Goal: Transaction & Acquisition: Subscribe to service/newsletter

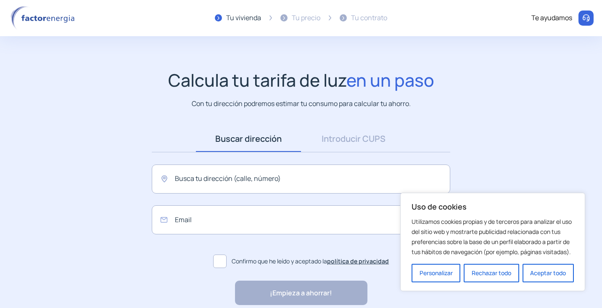
click at [309, 161] on div "Buscar dirección Dirección Introducir CUPS CUPS Busca tu dirección (calle, núme…" at bounding box center [300, 199] width 315 height 146
click at [303, 170] on input "text" at bounding box center [301, 178] width 298 height 29
click at [258, 192] on input "text" at bounding box center [301, 178] width 298 height 29
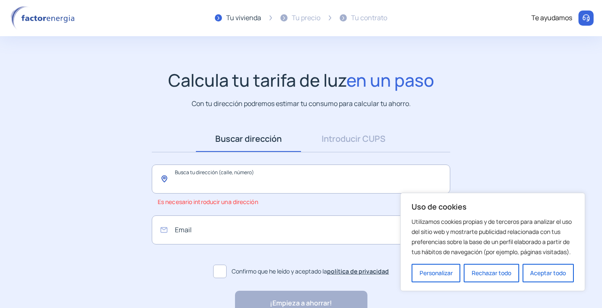
click at [239, 188] on input "text" at bounding box center [301, 178] width 298 height 29
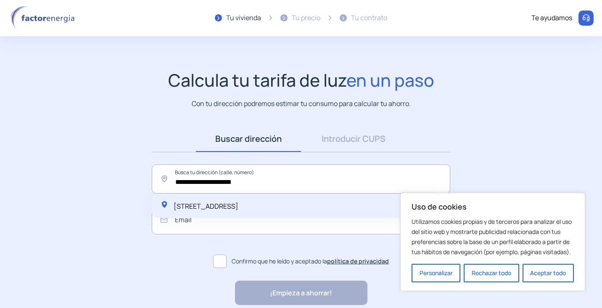
click at [238, 208] on span "Calle Viento, 18, 06160 Barcarrota, España" at bounding box center [206, 205] width 65 height 9
type input "**********"
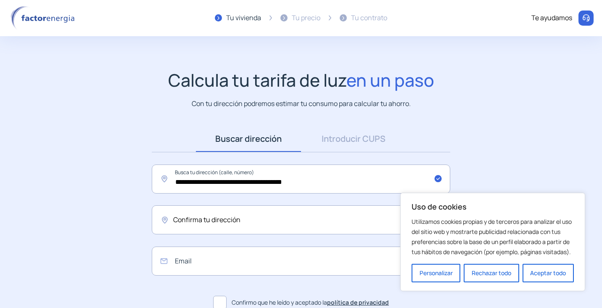
click at [201, 216] on span "Confirma tu dirección" at bounding box center [206, 219] width 67 height 11
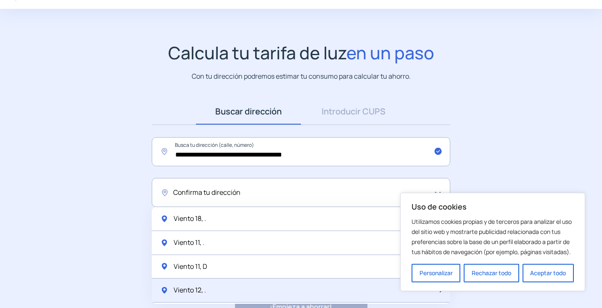
scroll to position [42, 0]
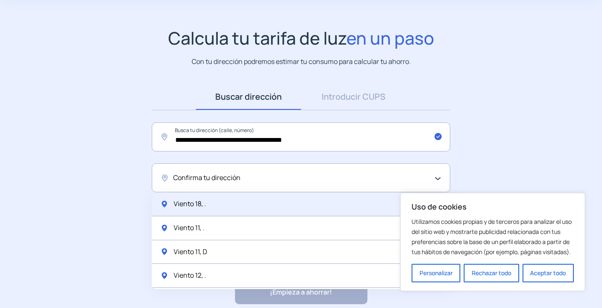
click at [225, 208] on div "Viento 18, ." at bounding box center [301, 204] width 298 height 24
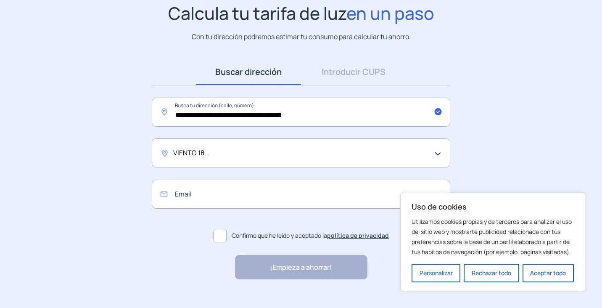
scroll to position [80, 0]
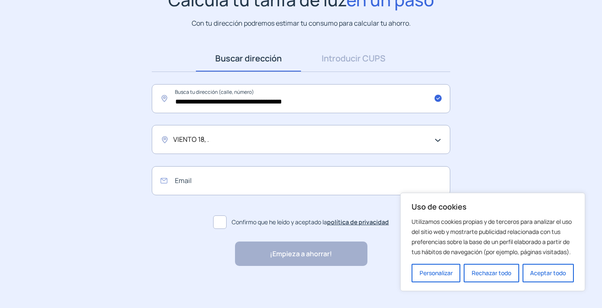
click at [220, 218] on span at bounding box center [219, 221] width 13 height 13
click at [230, 175] on input "email" at bounding box center [301, 180] width 298 height 29
click at [257, 175] on input "email" at bounding box center [301, 180] width 298 height 29
click at [170, 251] on div "¡Empieza a ahorrar! "Excelente servicio y atención al cliente" "Respeto por el …" at bounding box center [300, 253] width 315 height 24
click at [335, 248] on div "¡Empieza a ahorrar! "Excelente servicio y atención al cliente" "Respeto por el …" at bounding box center [301, 253] width 132 height 24
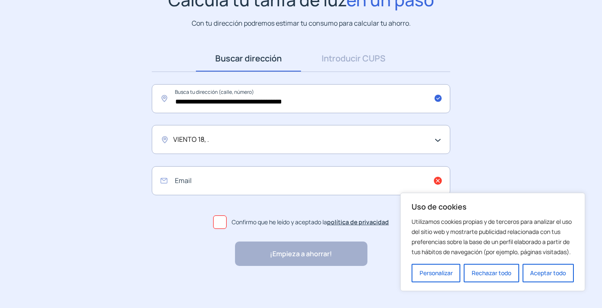
click at [335, 248] on div "¡Empieza a ahorrar! "Excelente servicio y atención al cliente" "Respeto por el …" at bounding box center [301, 253] width 132 height 24
click at [268, 176] on input "email" at bounding box center [301, 180] width 298 height 29
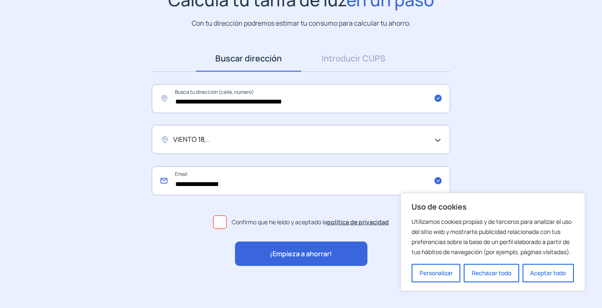
type input "**********"
click at [345, 247] on div "¡Empieza a ahorrar!" at bounding box center [301, 253] width 132 height 24
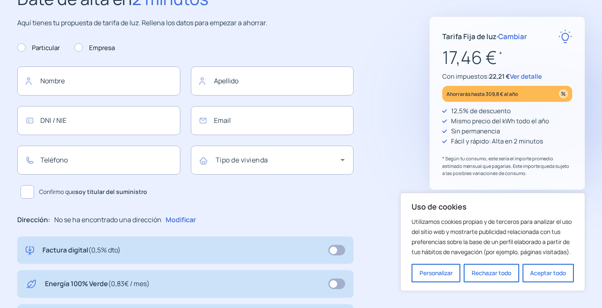
type input "**********"
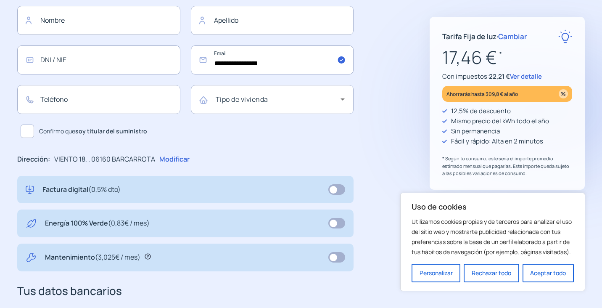
scroll to position [84, 0]
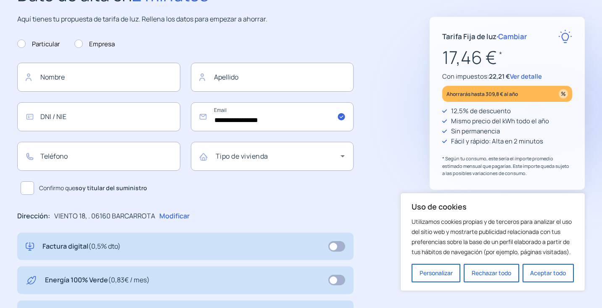
click at [174, 221] on p "Modificar" at bounding box center [174, 216] width 30 height 11
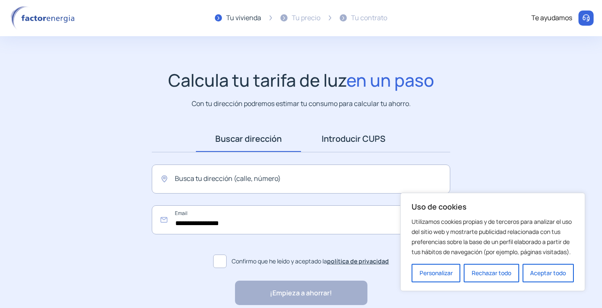
click at [358, 139] on link "Introducir CUPS" at bounding box center [353, 139] width 105 height 26
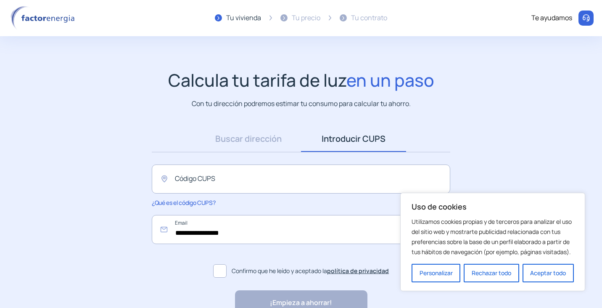
click at [186, 145] on div "Buscar dirección Dirección Introducir CUPS CUPS" at bounding box center [301, 139] width 298 height 26
click at [224, 143] on link "Buscar dirección" at bounding box center [248, 139] width 105 height 26
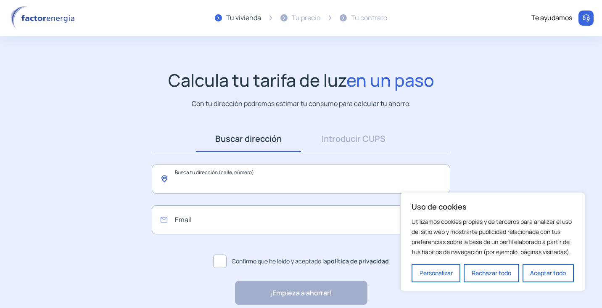
click at [208, 189] on input "text" at bounding box center [301, 178] width 298 height 29
paste input "**********"
click at [272, 188] on input "**********" at bounding box center [301, 178] width 298 height 29
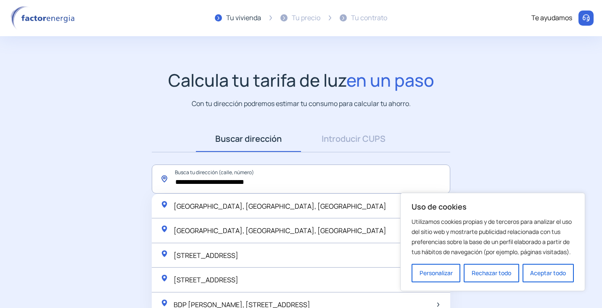
drag, startPoint x: 287, startPoint y: 183, endPoint x: 248, endPoint y: 179, distance: 38.4
click at [248, 179] on input "**********" at bounding box center [301, 178] width 298 height 29
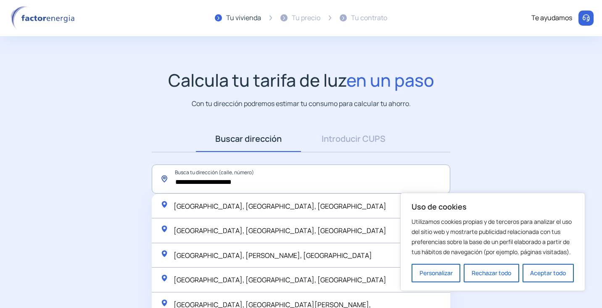
paste input "******"
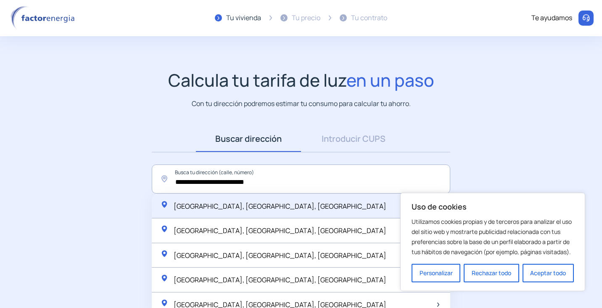
click at [293, 205] on div "[GEOGRAPHIC_DATA], [GEOGRAPHIC_DATA], [GEOGRAPHIC_DATA]" at bounding box center [301, 206] width 298 height 25
type input "**********"
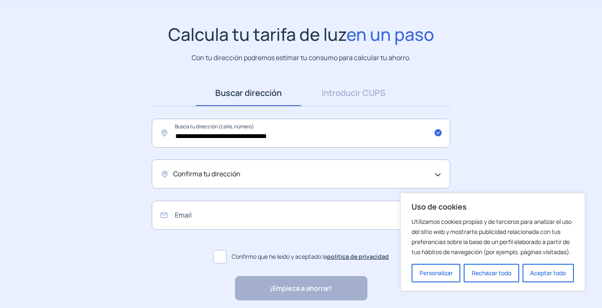
scroll to position [80, 0]
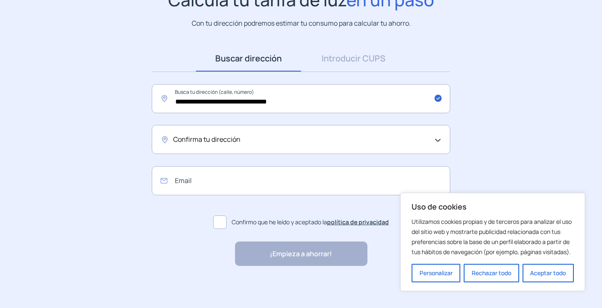
click at [223, 142] on span "Confirma tu dirección" at bounding box center [206, 139] width 67 height 11
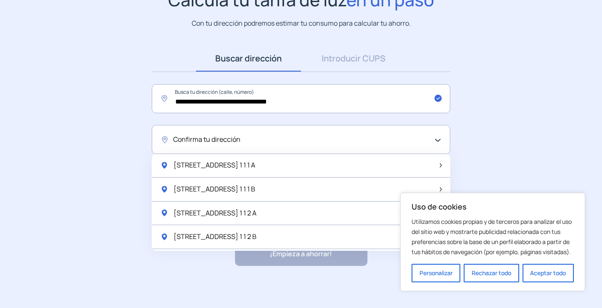
scroll to position [0, 0]
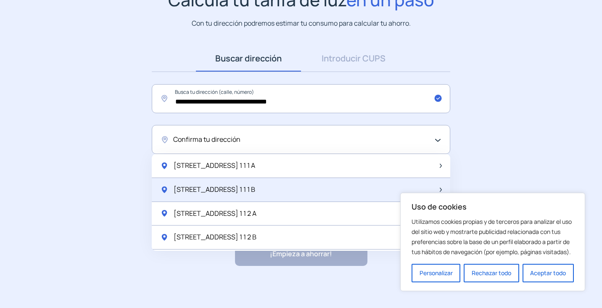
click at [295, 195] on div "[STREET_ADDRESS] 1 1 1 B" at bounding box center [301, 190] width 298 height 24
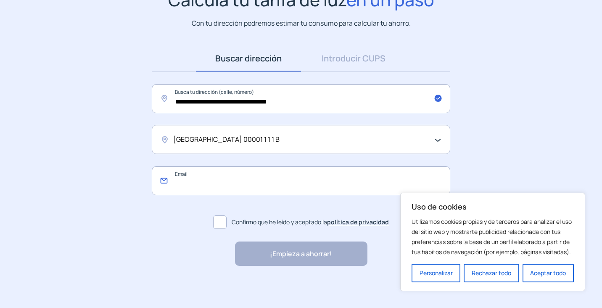
click at [260, 184] on input "email" at bounding box center [301, 180] width 298 height 29
type input "**********"
click at [228, 216] on label "Confirmo que he leído y aceptado la política de privacidad" at bounding box center [301, 222] width 298 height 20
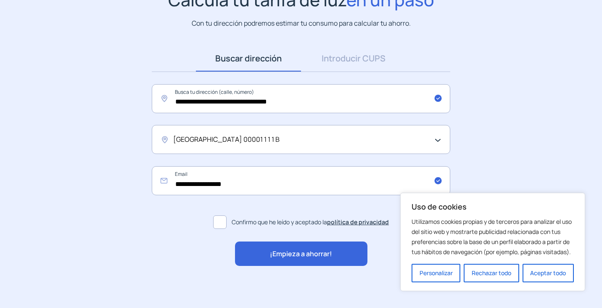
click at [224, 217] on span at bounding box center [219, 221] width 13 height 13
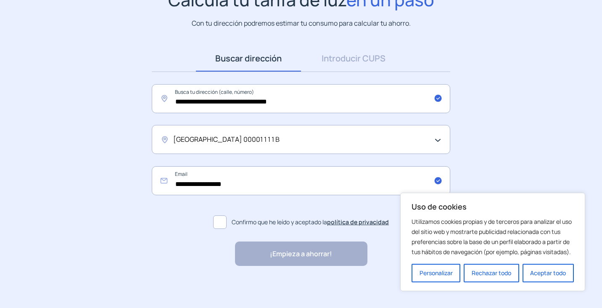
click at [224, 217] on span at bounding box center [219, 221] width 13 height 13
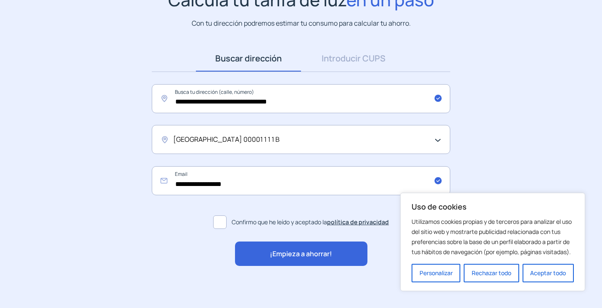
click at [307, 254] on span "¡Empieza a ahorrar!" at bounding box center [301, 253] width 62 height 11
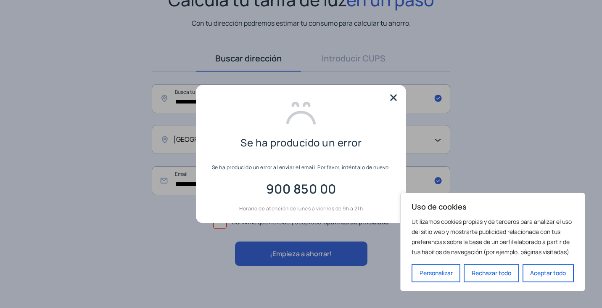
click at [394, 95] on img at bounding box center [393, 97] width 13 height 13
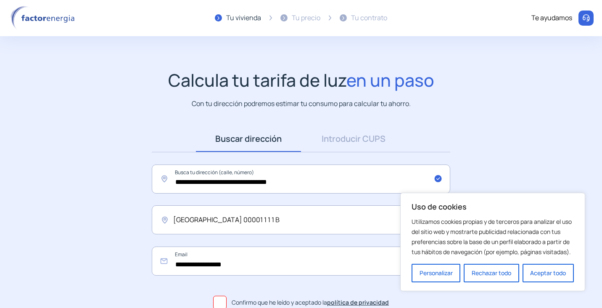
scroll to position [80, 0]
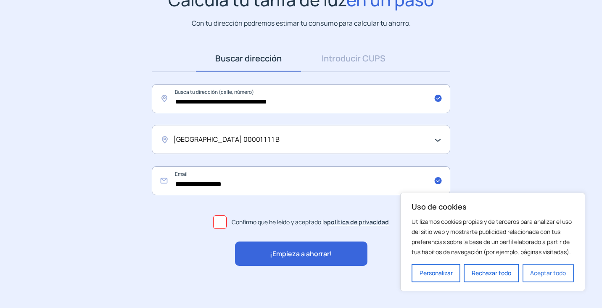
click at [551, 273] on button "Aceptar todo" at bounding box center [547, 273] width 51 height 18
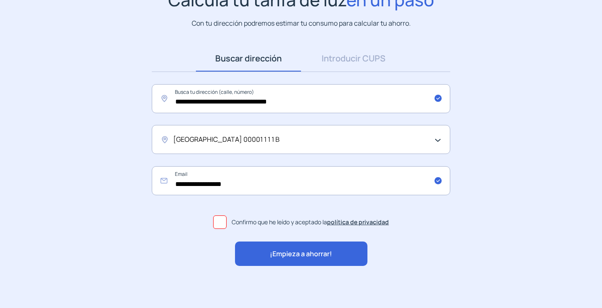
click at [298, 253] on span "¡Empieza a ahorrar!" at bounding box center [301, 253] width 62 height 11
click at [298, 253] on div "¡Empieza a ahorrar! "Excelente servicio y atención al cliente" "Respeto por el …" at bounding box center [301, 253] width 132 height 24
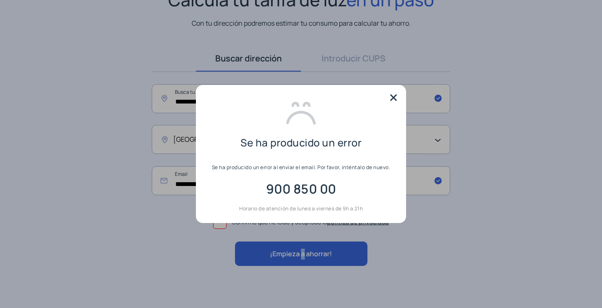
scroll to position [0, 0]
click at [399, 98] on img at bounding box center [393, 97] width 13 height 13
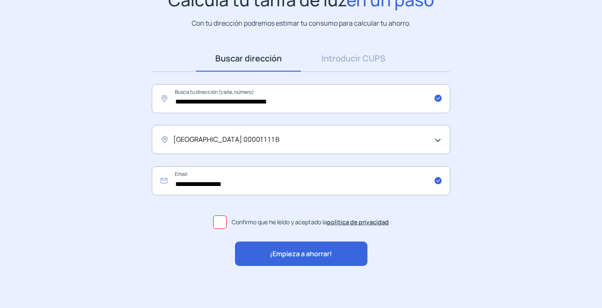
click at [273, 249] on span "¡Empieza a ahorrar!" at bounding box center [301, 253] width 62 height 11
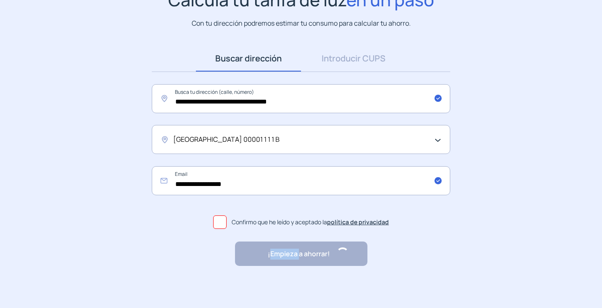
click at [273, 249] on div "¡Empieza a ahorrar! "Excelente servicio y atención al cliente" "Respeto por el …" at bounding box center [301, 253] width 132 height 24
